Goal: Find specific page/section: Find specific page/section

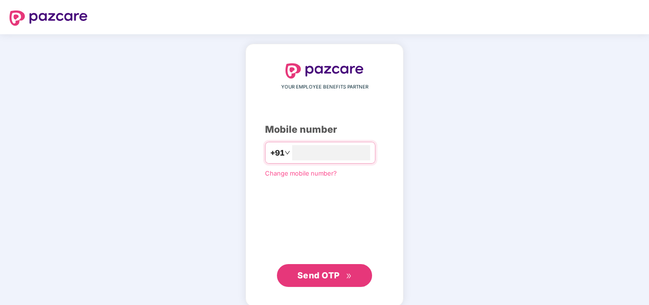
scroll to position [11, 0]
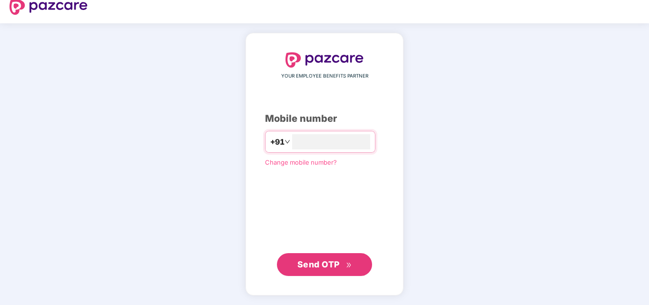
type input "**********"
click at [339, 264] on span "Send OTP" at bounding box center [319, 264] width 42 height 10
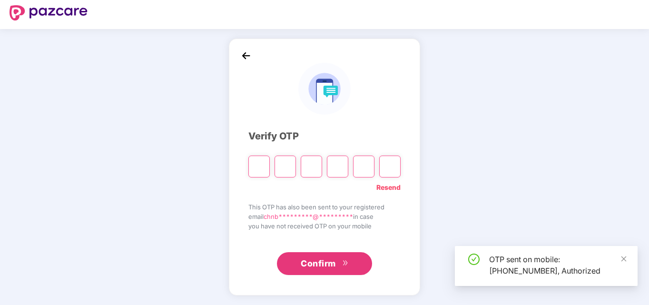
scroll to position [5, 0]
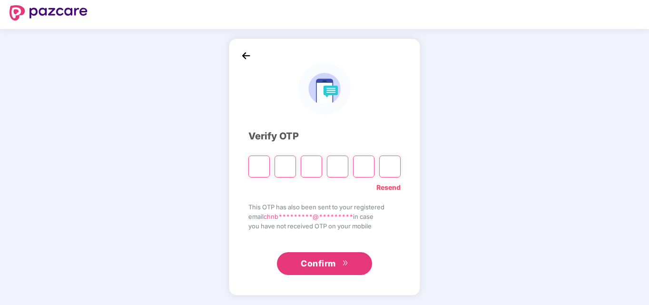
type input "*"
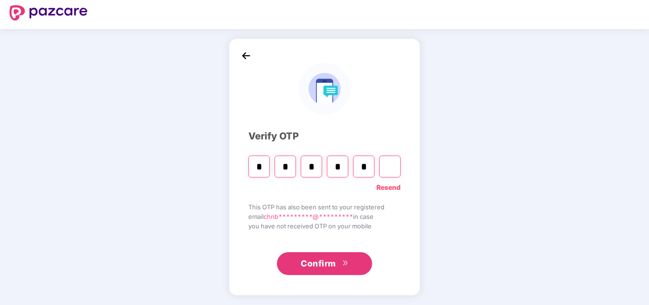
type input "*"
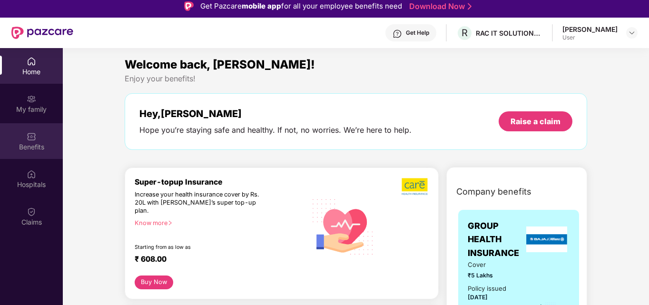
click at [36, 146] on div "Benefits" at bounding box center [31, 147] width 63 height 10
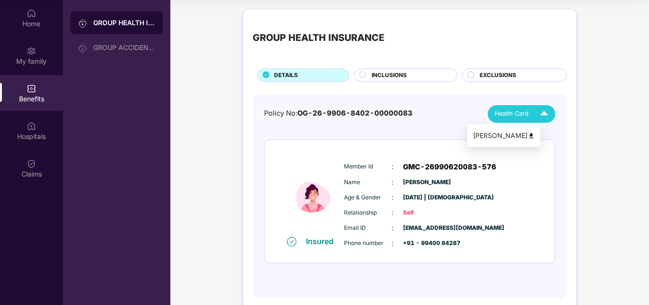
click at [520, 115] on span "Health Card" at bounding box center [512, 114] width 34 height 10
click at [535, 137] on img at bounding box center [531, 135] width 7 height 7
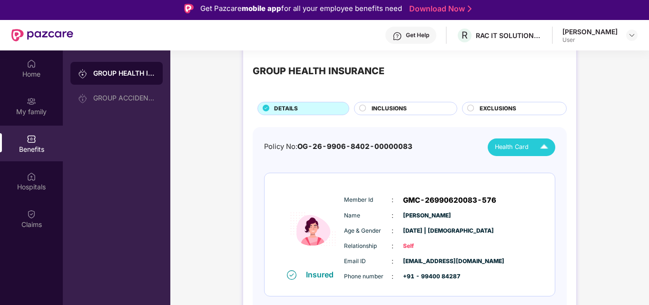
scroll to position [53, 0]
